Goal: Information Seeking & Learning: Check status

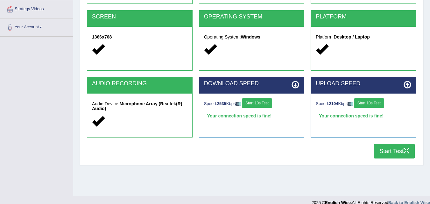
click at [388, 152] on button "Start Test" at bounding box center [394, 151] width 41 height 15
click at [383, 151] on button "Start Test" at bounding box center [394, 151] width 41 height 15
click at [387, 151] on button "Start Test" at bounding box center [394, 151] width 41 height 15
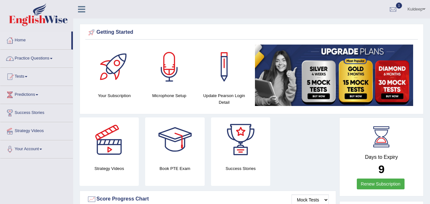
click at [27, 77] on span at bounding box center [26, 76] width 3 height 1
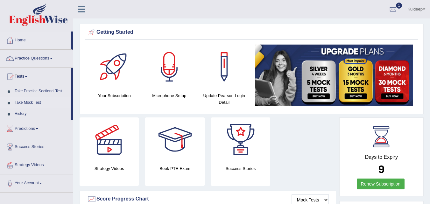
click at [37, 102] on link "Take Mock Test" at bounding box center [41, 102] width 59 height 11
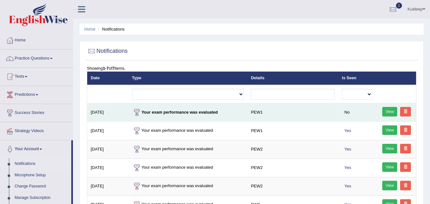
click at [385, 113] on link "View" at bounding box center [389, 112] width 15 height 10
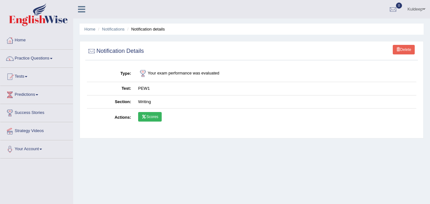
click at [155, 116] on link "Scores" at bounding box center [150, 117] width 24 height 10
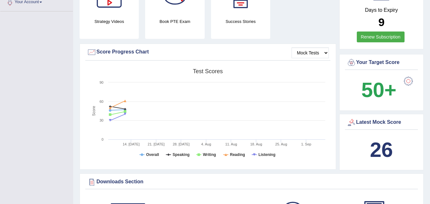
scroll to position [142, 0]
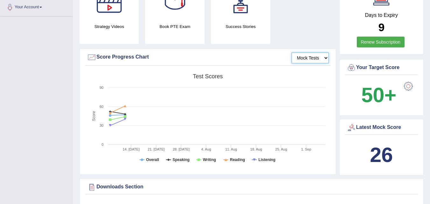
click at [324, 57] on select "Mock Tests" at bounding box center [309, 57] width 37 height 11
click at [291, 52] on select "Mock Tests" at bounding box center [309, 57] width 37 height 11
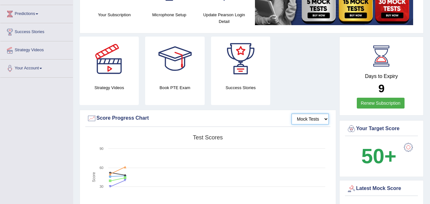
scroll to position [0, 0]
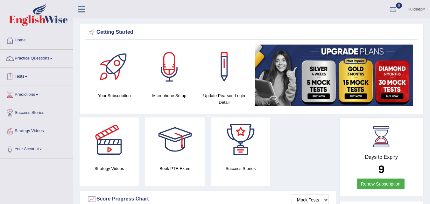
click at [27, 76] on span at bounding box center [26, 76] width 3 height 1
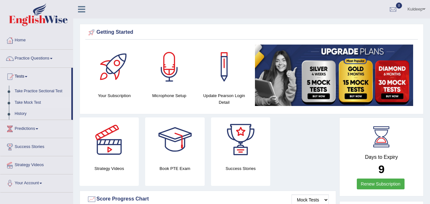
click at [37, 102] on link "Take Mock Test" at bounding box center [41, 102] width 59 height 11
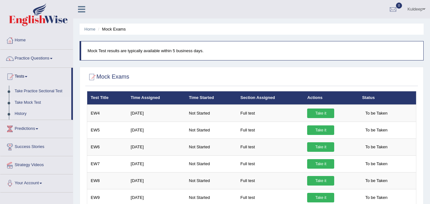
click at [17, 114] on link "History" at bounding box center [41, 113] width 59 height 11
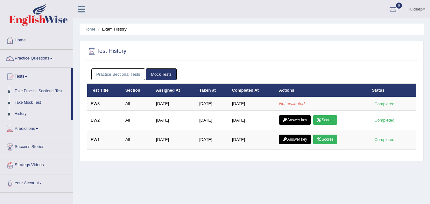
click at [29, 103] on link "Take Mock Test" at bounding box center [41, 102] width 59 height 11
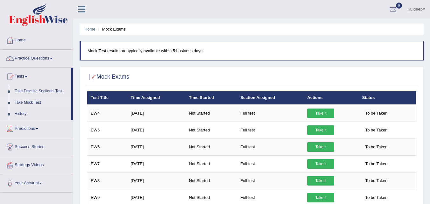
click at [109, 52] on p "Mock Test results are typically available within 5 business days." at bounding box center [251, 51] width 329 height 6
click at [111, 31] on li "Mock Exams" at bounding box center [110, 29] width 29 height 6
click at [88, 31] on link "Home" at bounding box center [89, 29] width 11 height 5
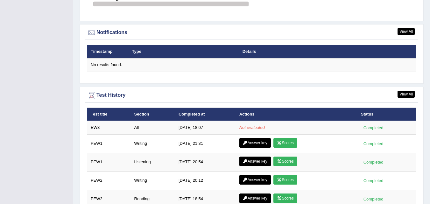
scroll to position [752, 0]
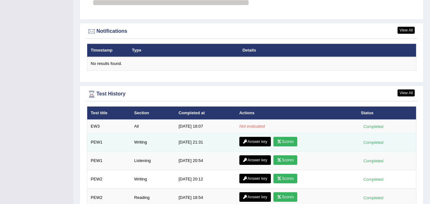
click at [245, 142] on icon at bounding box center [245, 142] width 5 height 4
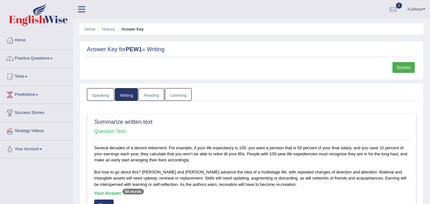
click at [404, 66] on link "Scores" at bounding box center [403, 67] width 22 height 11
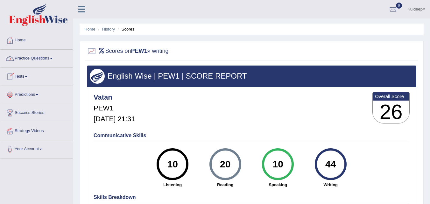
click at [27, 77] on span at bounding box center [26, 76] width 3 height 1
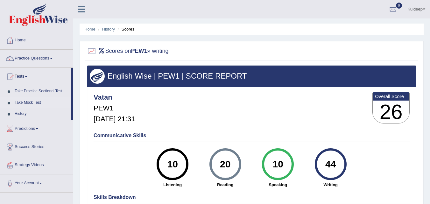
click at [35, 103] on link "Take Mock Test" at bounding box center [41, 102] width 59 height 11
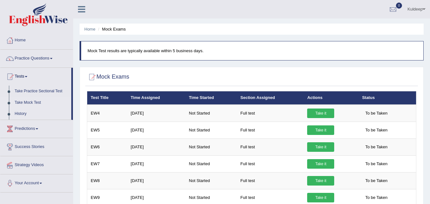
click at [31, 114] on link "History" at bounding box center [41, 113] width 59 height 11
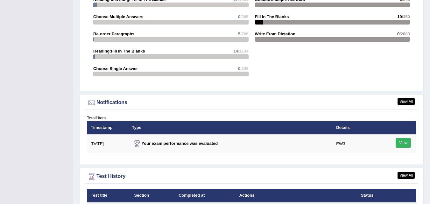
scroll to position [717, 0]
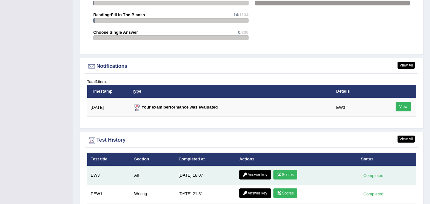
click at [257, 171] on link "Answer key" at bounding box center [254, 175] width 31 height 10
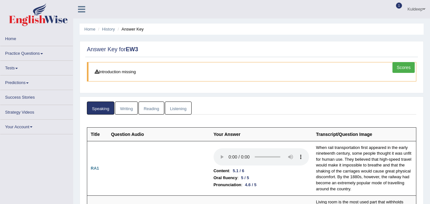
click at [404, 67] on link "Scores" at bounding box center [403, 67] width 22 height 11
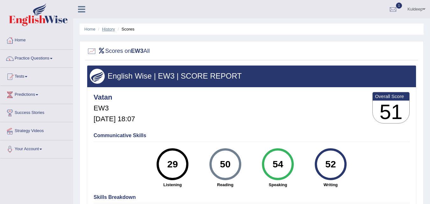
click at [106, 30] on link "History" at bounding box center [108, 29] width 13 height 5
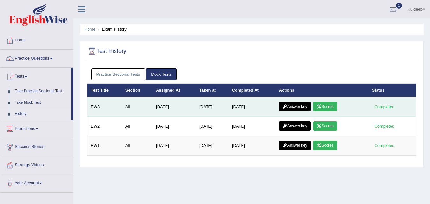
click at [298, 108] on link "Answer key" at bounding box center [294, 107] width 31 height 10
click at [295, 106] on link "Answer key" at bounding box center [294, 107] width 31 height 10
click at [290, 106] on link "Answer key" at bounding box center [294, 107] width 31 height 10
click at [286, 106] on icon at bounding box center [284, 107] width 5 height 4
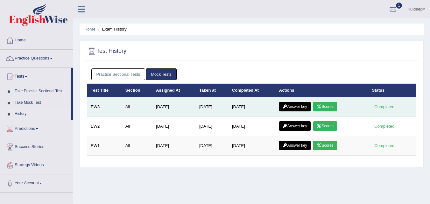
click at [301, 108] on link "Answer key" at bounding box center [294, 107] width 31 height 10
click at [293, 107] on link "Answer key" at bounding box center [294, 107] width 31 height 10
click at [285, 105] on icon at bounding box center [284, 107] width 5 height 4
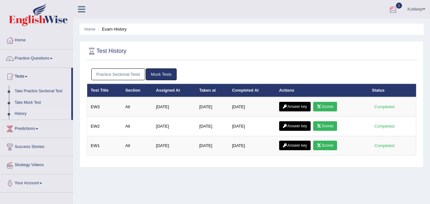
click at [390, 10] on div at bounding box center [393, 10] width 10 height 10
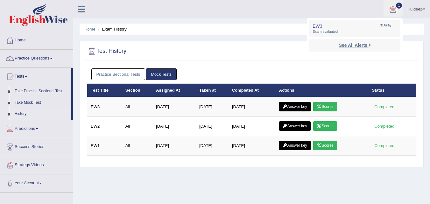
click at [362, 46] on strong "See All Alerts" at bounding box center [353, 45] width 28 height 5
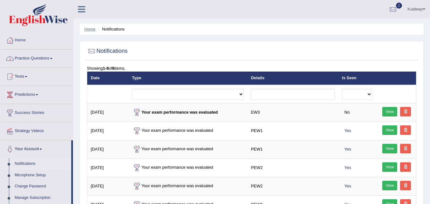
click at [90, 29] on link "Home" at bounding box center [89, 29] width 11 height 5
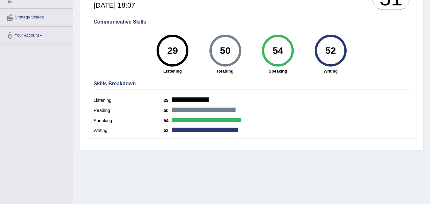
scroll to position [114, 0]
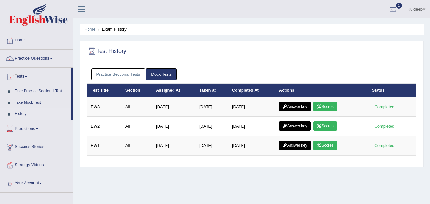
click at [123, 32] on li "Exam History" at bounding box center [111, 29] width 30 height 6
click at [123, 31] on li "Exam History" at bounding box center [111, 29] width 30 height 6
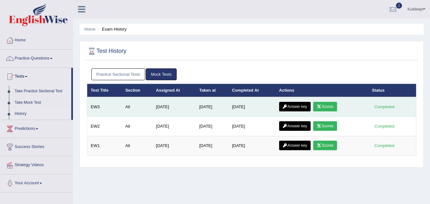
click at [294, 107] on link "Answer key" at bounding box center [294, 107] width 31 height 10
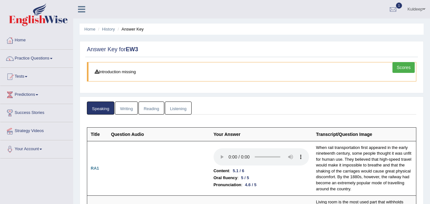
click at [125, 109] on link "Writing" at bounding box center [126, 107] width 23 height 13
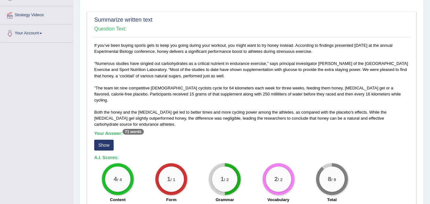
scroll to position [116, 0]
click at [109, 139] on button "Show" at bounding box center [103, 144] width 19 height 11
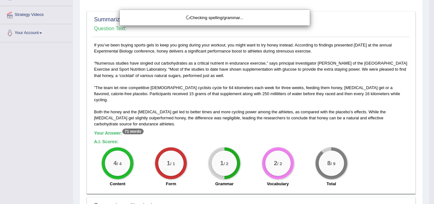
click at [240, 21] on div "Checking spelling/grammar..." at bounding box center [215, 18] width 190 height 16
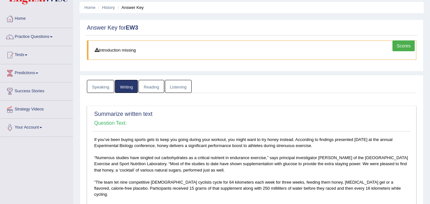
scroll to position [0, 0]
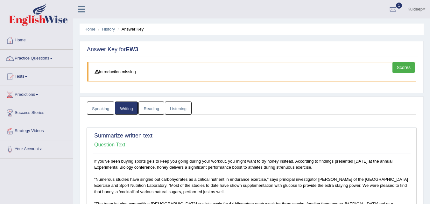
click at [152, 108] on link "Reading" at bounding box center [150, 107] width 25 height 13
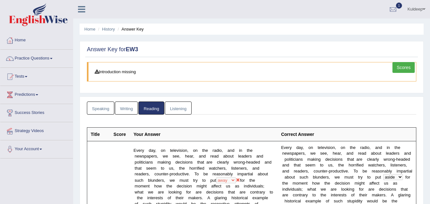
click at [183, 108] on link "Listening" at bounding box center [178, 107] width 27 height 13
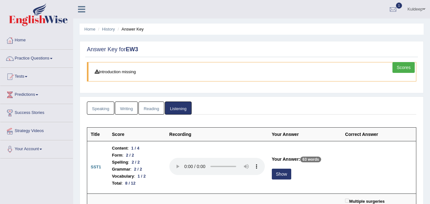
click at [401, 67] on link "Scores" at bounding box center [403, 67] width 22 height 11
